Goal: Task Accomplishment & Management: Manage account settings

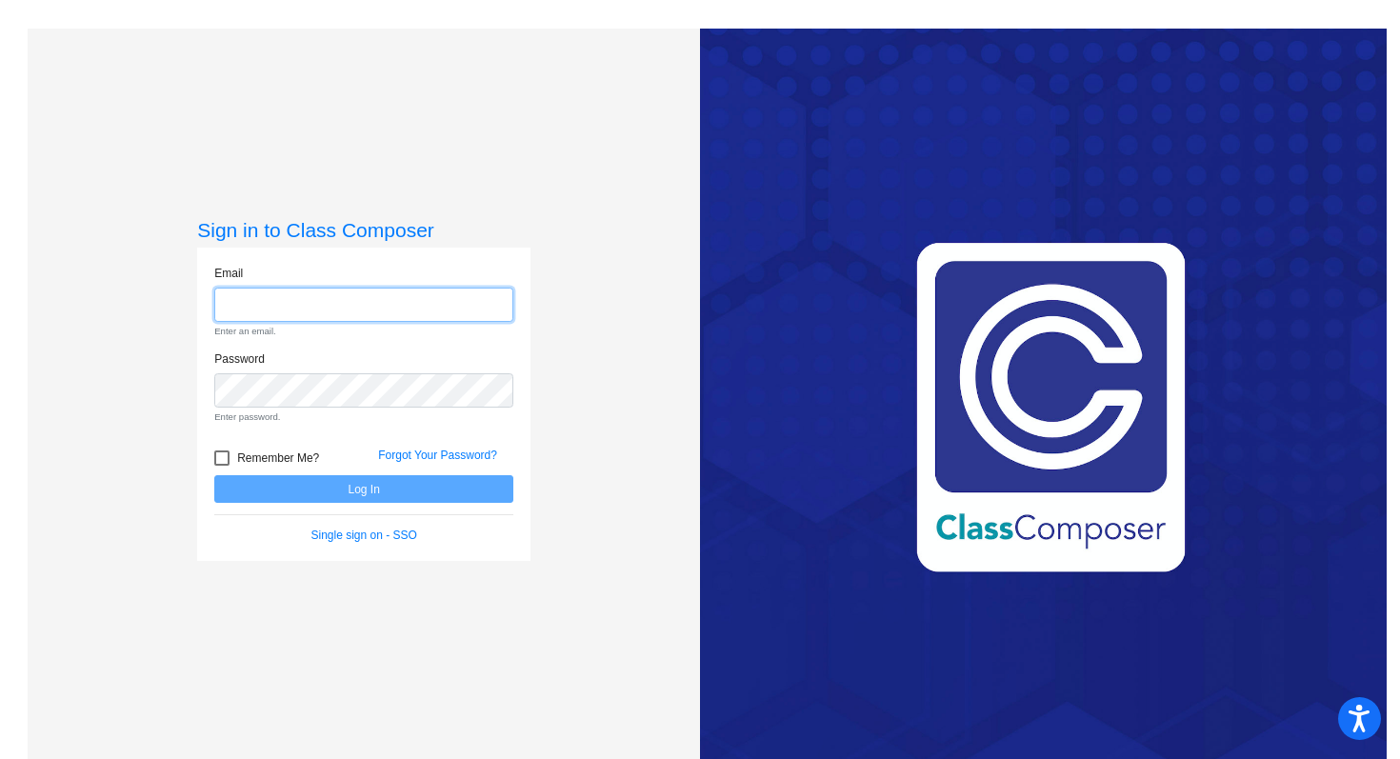
type input "[EMAIL_ADDRESS][DOMAIN_NAME]"
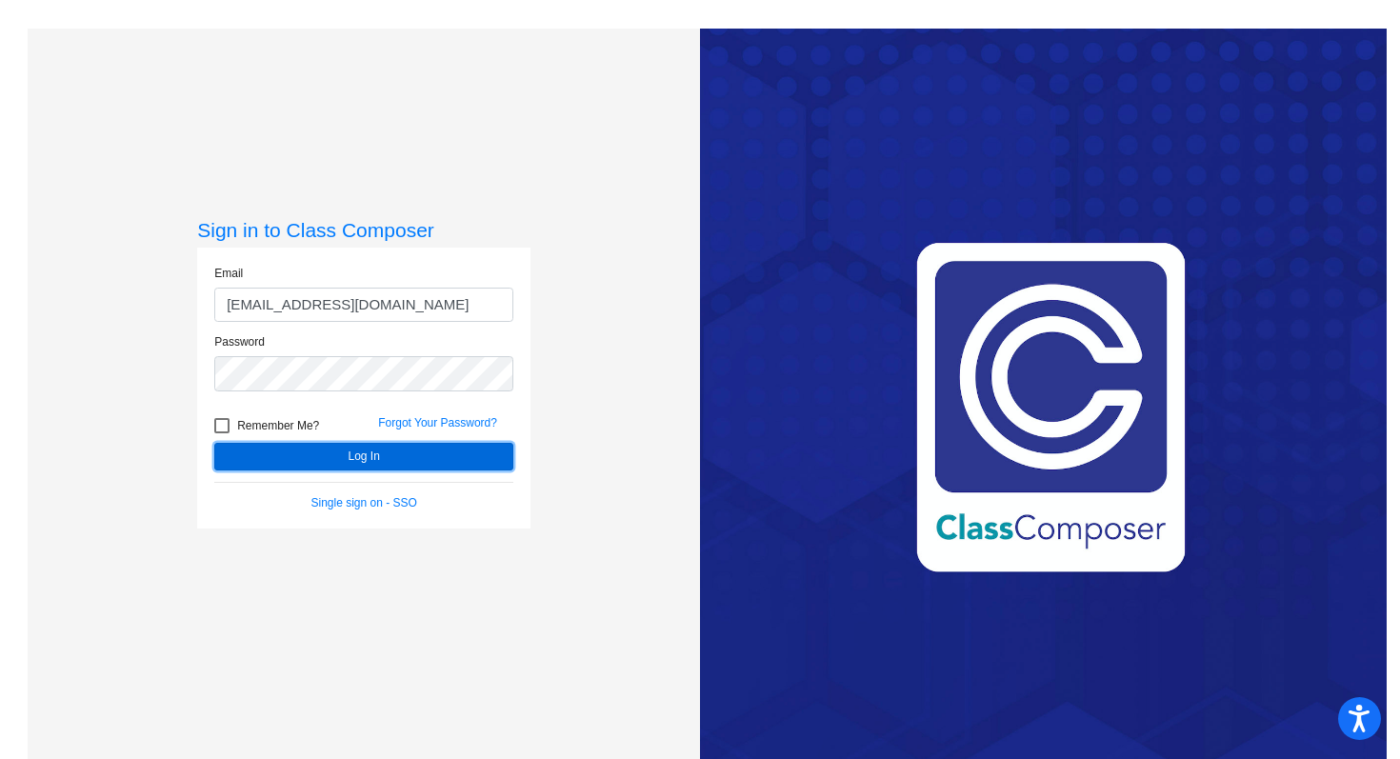
click at [359, 462] on button "Log In" at bounding box center [363, 457] width 299 height 28
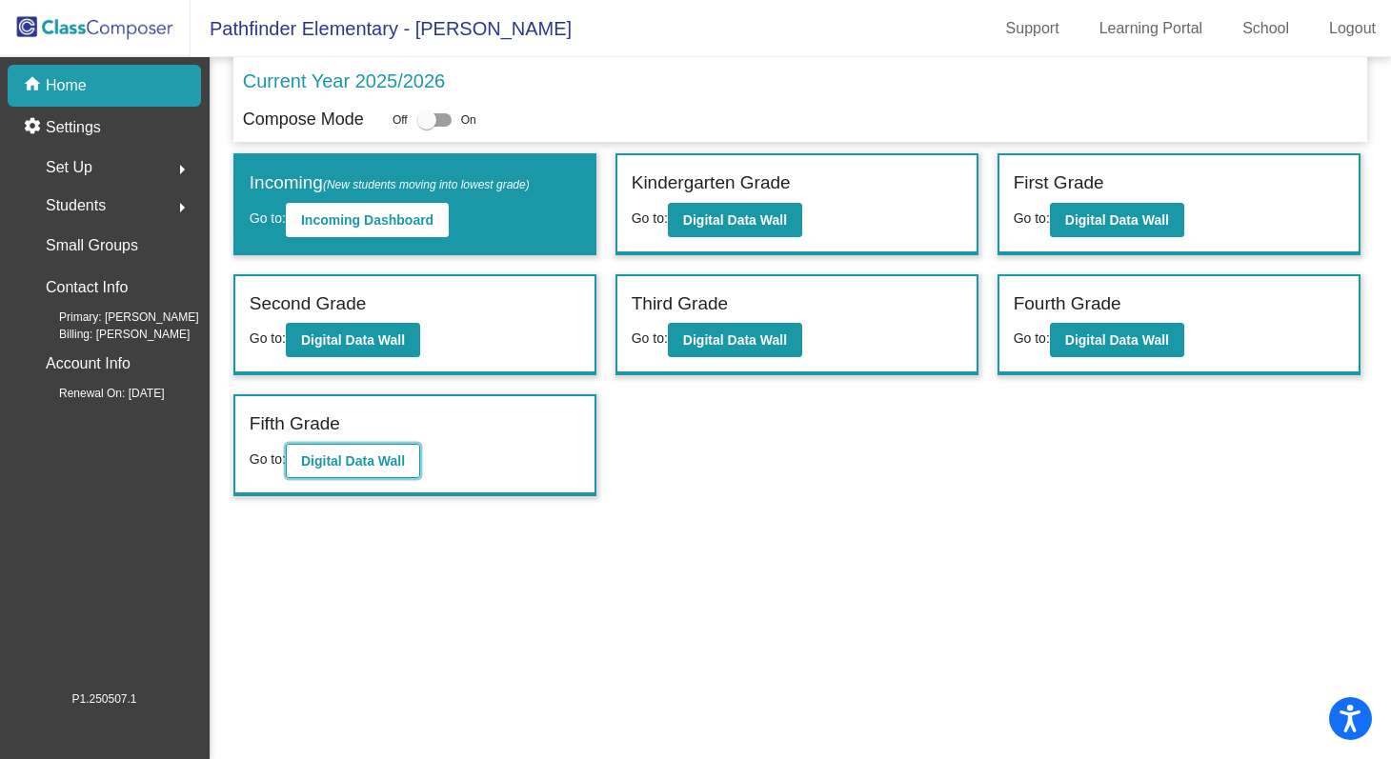
click at [367, 463] on b "Digital Data Wall" at bounding box center [353, 460] width 104 height 15
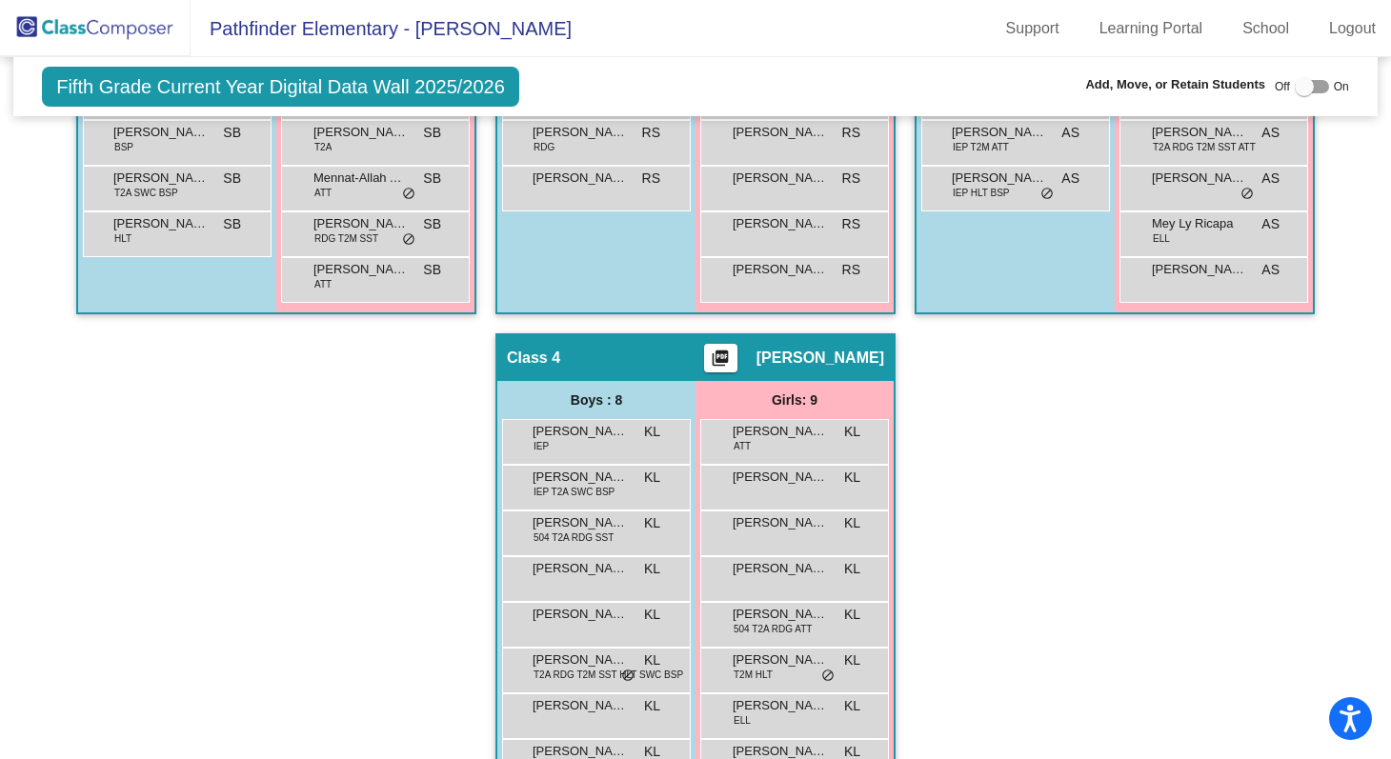
scroll to position [784, 0]
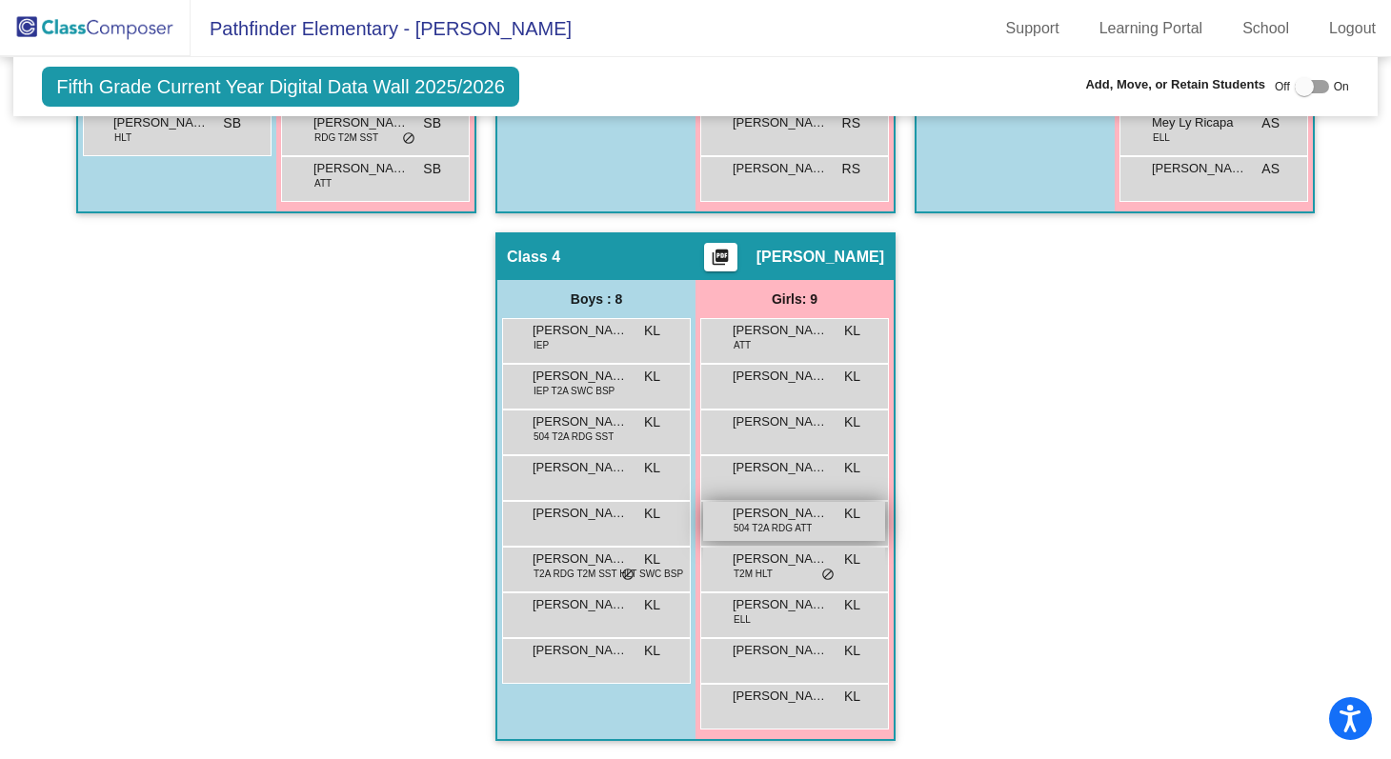
click at [753, 524] on span "504 T2A RDG ATT" at bounding box center [773, 528] width 78 height 14
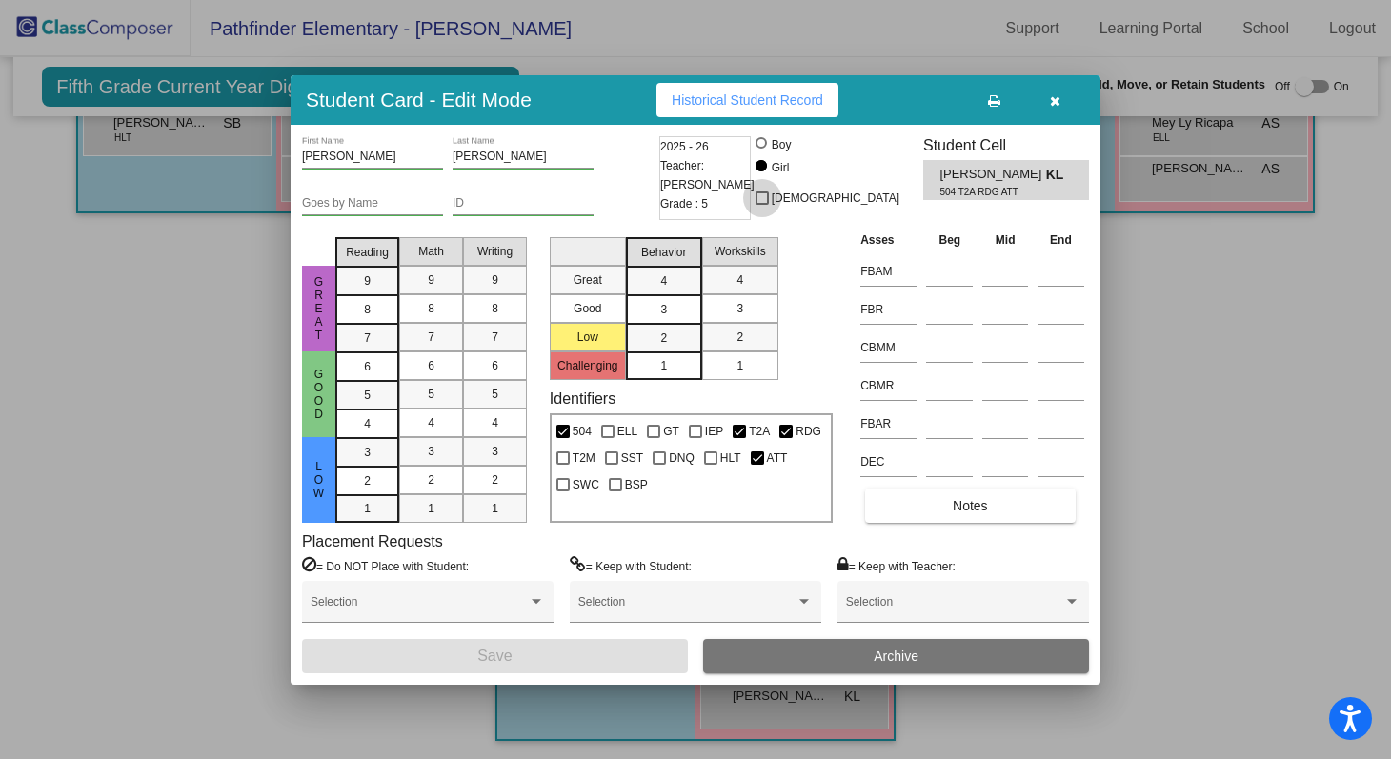
click at [769, 201] on div at bounding box center [761, 197] width 13 height 13
click at [762, 205] on input "[DEMOGRAPHIC_DATA]" at bounding box center [761, 205] width 1 height 1
checkbox input "true"
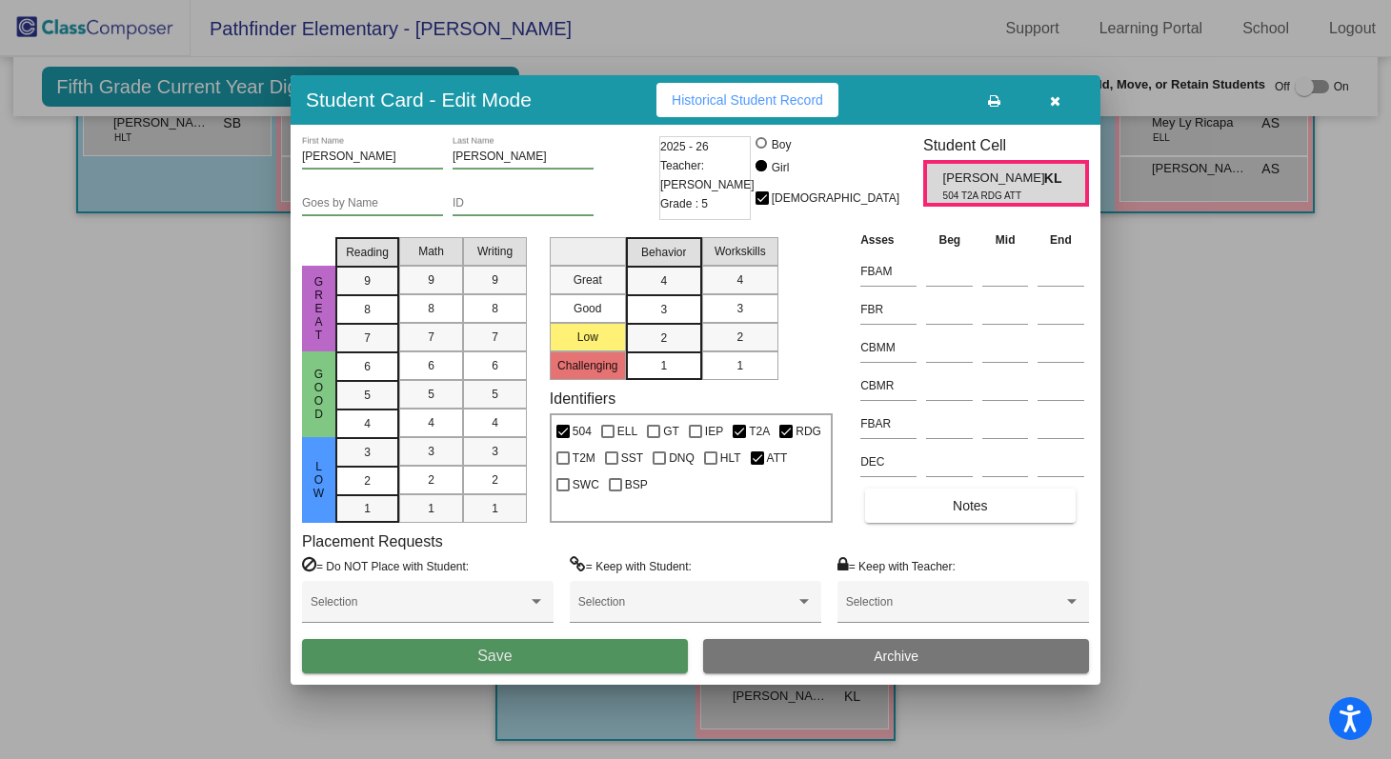
click at [494, 662] on span "Save" at bounding box center [494, 656] width 34 height 16
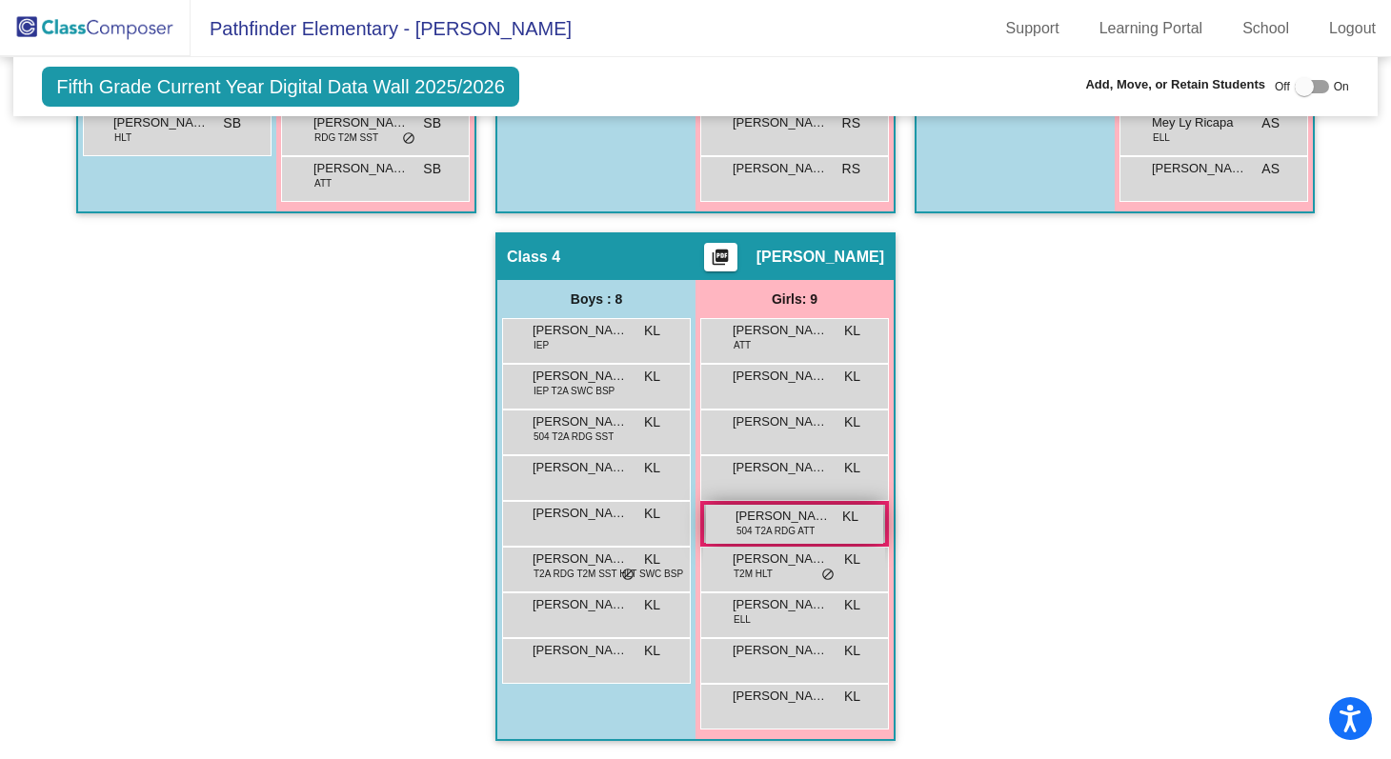
click at [826, 526] on div "[PERSON_NAME] 504 T2A RDG ATT KL lock do_not_disturb_alt" at bounding box center [794, 524] width 177 height 39
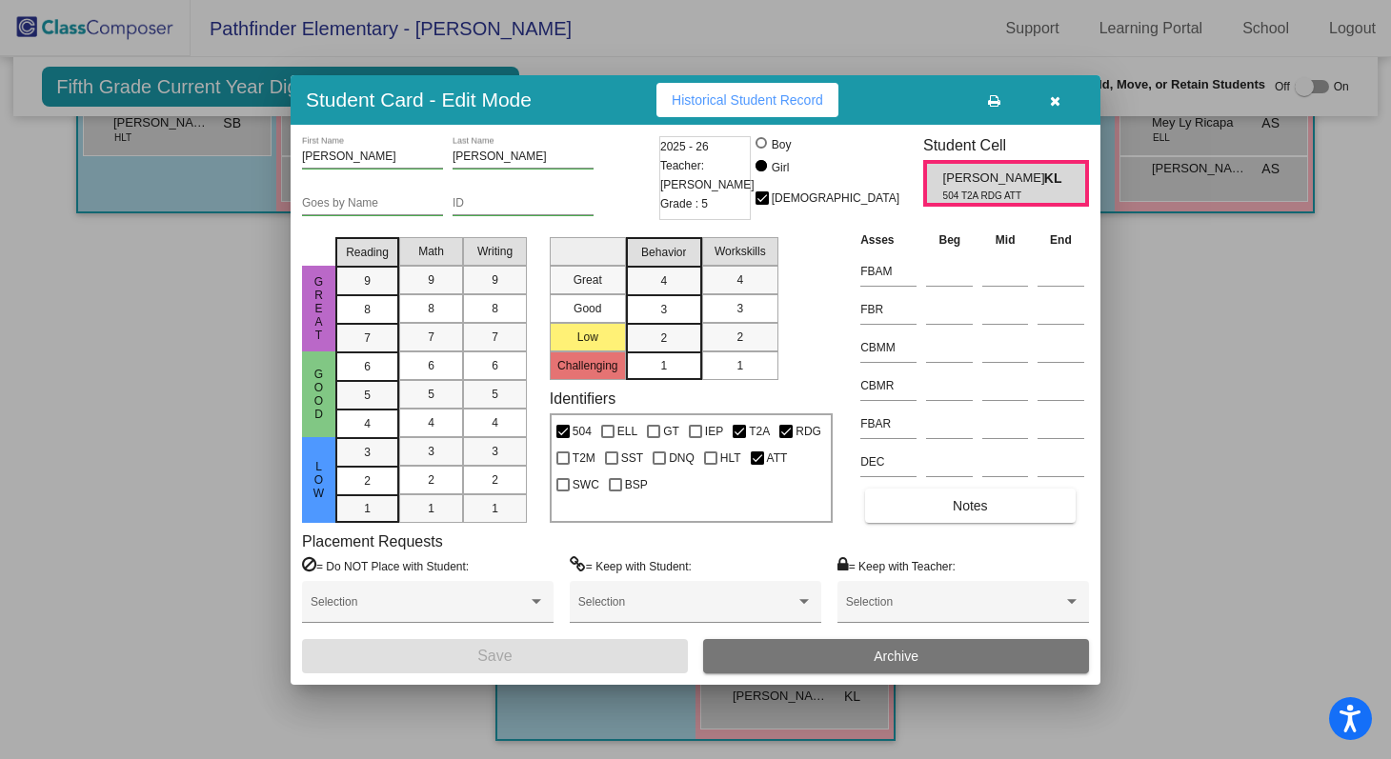
click at [1213, 439] on div at bounding box center [695, 379] width 1391 height 759
